Goal: Transaction & Acquisition: Book appointment/travel/reservation

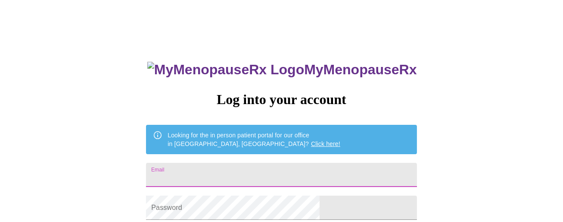
click at [219, 170] on input "Email" at bounding box center [281, 174] width 271 height 24
type input "[EMAIL_ADDRESS][DOMAIN_NAME]"
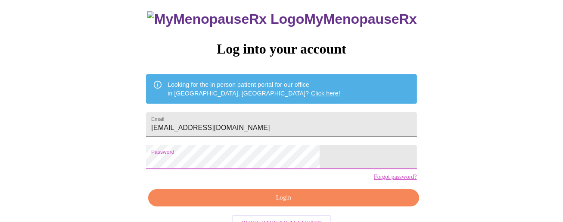
scroll to position [36, 0]
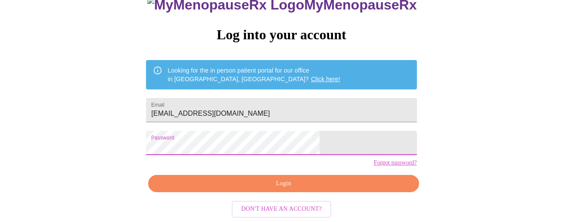
click at [305, 181] on span "Login" at bounding box center [283, 183] width 251 height 11
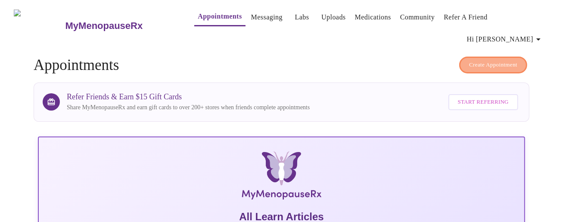
click at [479, 56] on button "Create Appointment" at bounding box center [493, 64] width 68 height 17
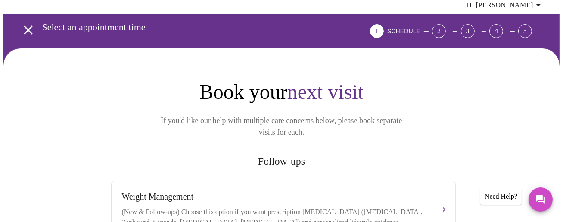
scroll to position [86, 0]
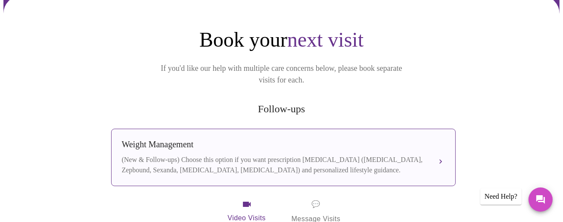
click at [425, 139] on div "[MEDICAL_DATA] (New & Follow-ups) Choose this option if you want prescription […" at bounding box center [283, 157] width 323 height 36
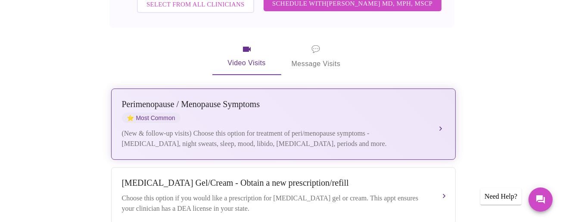
scroll to position [345, 0]
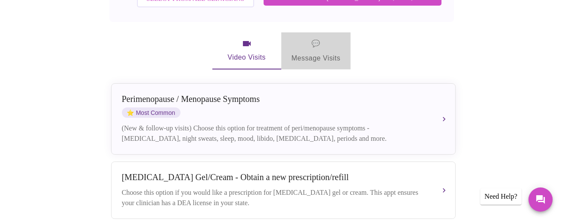
click at [319, 37] on span "💬 Message Visits" at bounding box center [316, 50] width 49 height 27
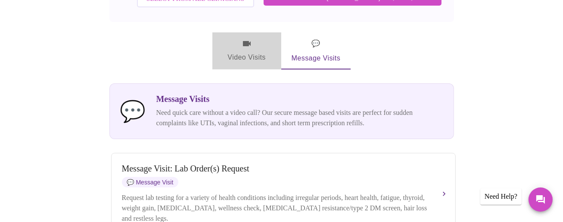
click at [263, 38] on span "Video Visits" at bounding box center [247, 50] width 48 height 25
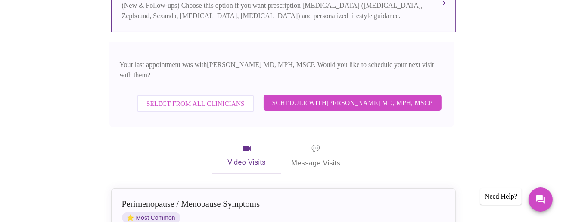
scroll to position [297, 0]
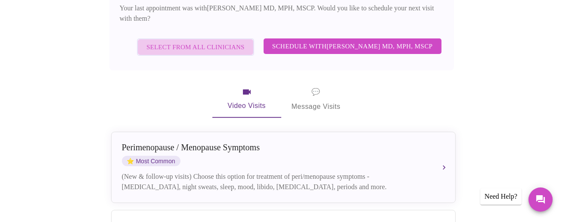
click at [245, 41] on span "Select from All Clinicians" at bounding box center [196, 46] width 98 height 11
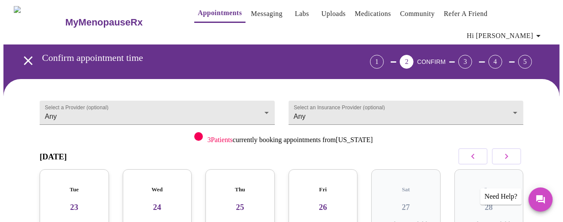
scroll to position [0, 0]
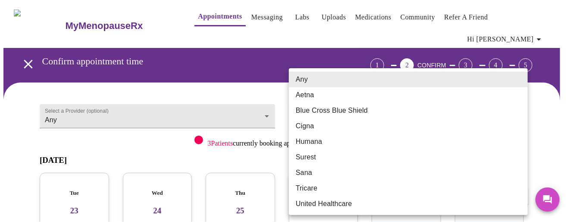
click at [522, 102] on body "MyMenopauseRx Appointments Messaging Labs Uploads Medications Community Refer a…" at bounding box center [284, 184] width 563 height 362
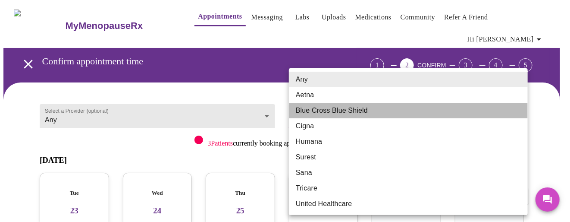
click at [382, 109] on li "Blue Cross Blue Shield" at bounding box center [408, 111] width 239 height 16
type input "Blue Cross Blue Shield"
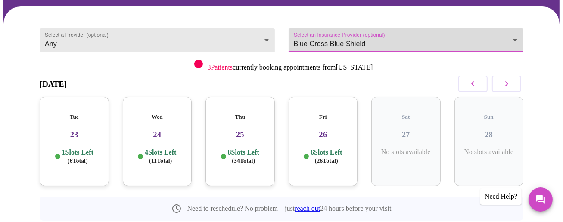
scroll to position [30, 0]
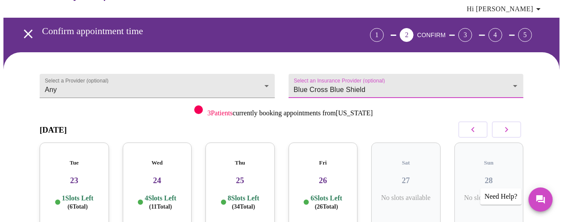
click at [517, 121] on button "button" at bounding box center [506, 129] width 29 height 16
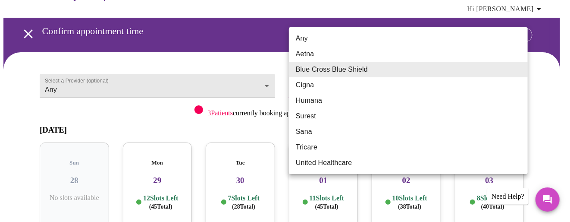
click at [480, 76] on body "MyMenopauseRx Appointments Messaging Labs Uploads Medications Community Refer a…" at bounding box center [284, 154] width 563 height 362
drag, startPoint x: 267, startPoint y: 98, endPoint x: 260, endPoint y: 85, distance: 14.8
click at [267, 98] on div at bounding box center [285, 111] width 570 height 222
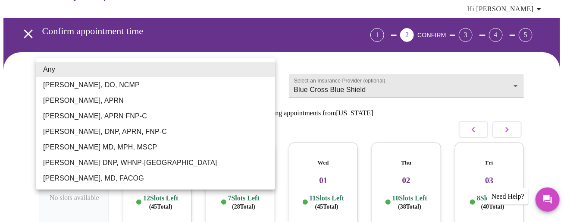
click at [258, 69] on body "MyMenopauseRx Appointments Messaging Labs Uploads Medications Community Refer a…" at bounding box center [284, 154] width 563 height 362
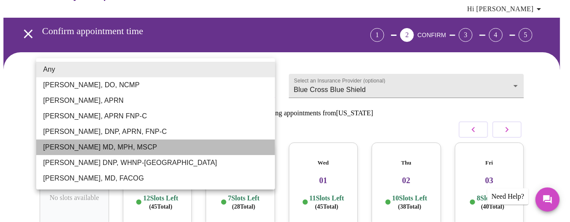
click at [125, 144] on li "[PERSON_NAME] MD, MPH, MSCP" at bounding box center [155, 147] width 239 height 16
type input "[PERSON_NAME] MD, MPH, MSCP"
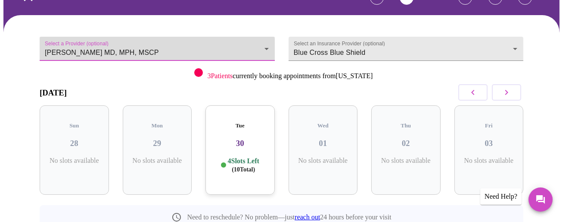
scroll to position [116, 0]
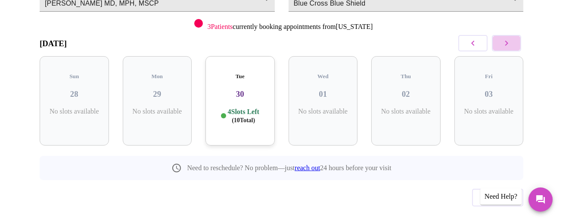
click at [507, 38] on icon "button" at bounding box center [507, 43] width 10 height 10
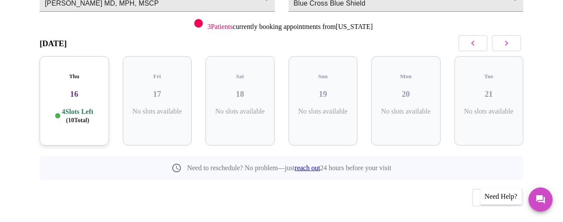
drag, startPoint x: 262, startPoint y: 168, endPoint x: 252, endPoint y: 157, distance: 14.9
click at [262, 180] on div "Previous" at bounding box center [282, 195] width 484 height 30
drag, startPoint x: 82, startPoint y: 63, endPoint x: 103, endPoint y: 96, distance: 38.6
click at [82, 89] on h3 "16" at bounding box center [75, 93] width 56 height 9
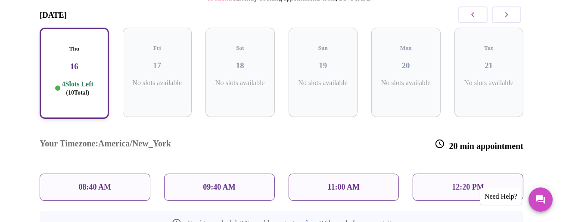
scroll to position [159, 0]
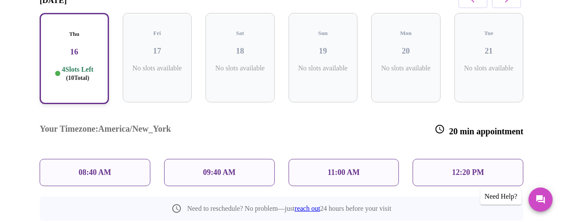
click at [107, 159] on div "08:40 AM" at bounding box center [95, 172] width 111 height 27
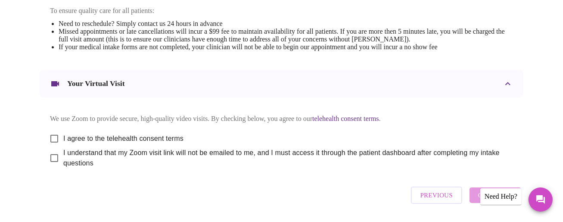
scroll to position [388, 0]
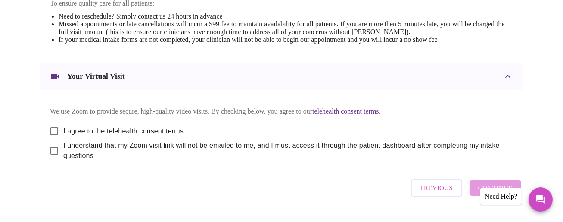
click at [55, 123] on input "I agree to the telehealth consent terms" at bounding box center [54, 131] width 18 height 18
checkbox input "true"
click at [52, 145] on input "I understand that my Zoom visit link will not be emailed to me, and I must acce…" at bounding box center [54, 150] width 18 height 18
checkbox input "true"
click at [352, 185] on div "Previous Continue" at bounding box center [282, 188] width 484 height 26
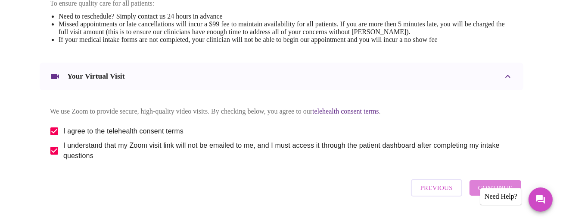
click at [496, 180] on button "Continue" at bounding box center [496, 188] width 52 height 16
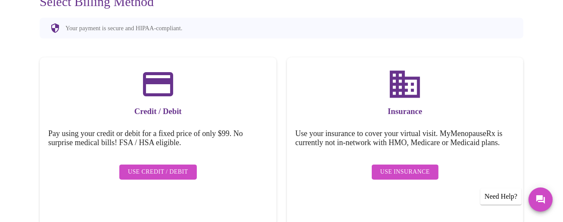
scroll to position [59, 0]
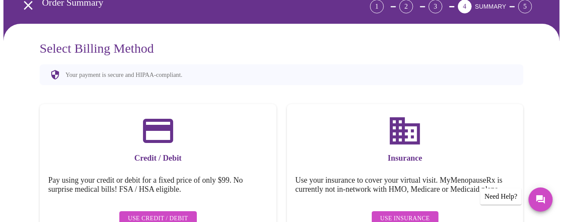
click at [403, 213] on span "Use Insurance" at bounding box center [406, 218] width 50 height 11
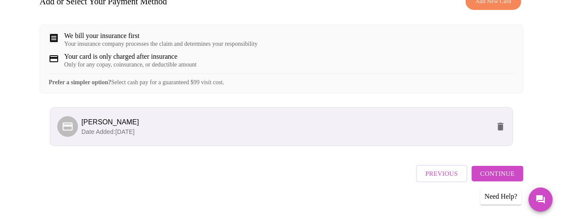
scroll to position [152, 0]
click at [515, 169] on span "Continue" at bounding box center [498, 172] width 34 height 11
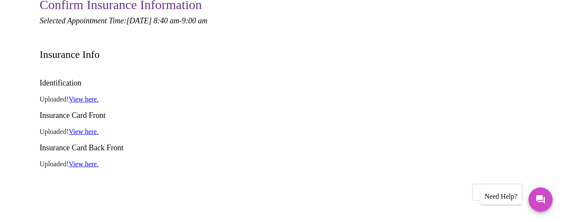
scroll to position [129, 0]
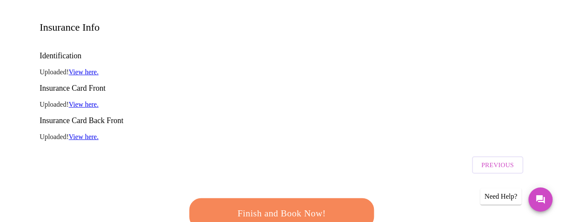
click at [313, 205] on span "Finish and Book Now!" at bounding box center [281, 213] width 159 height 16
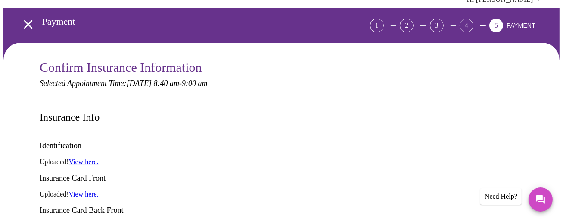
scroll to position [0, 0]
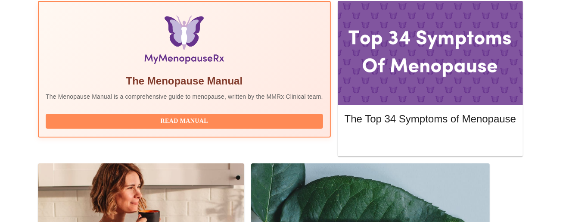
scroll to position [302, 0]
